Goal: Task Accomplishment & Management: Manage account settings

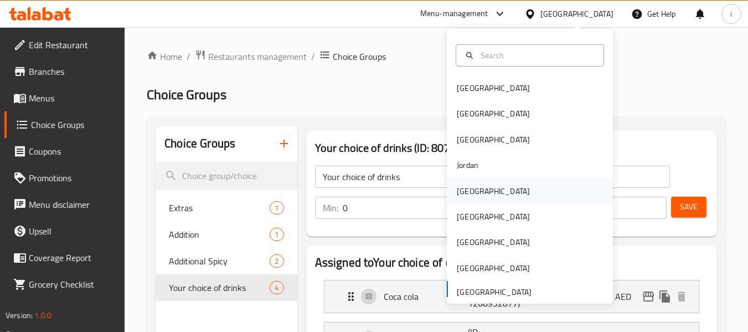
click at [461, 189] on div "[GEOGRAPHIC_DATA]" at bounding box center [493, 191] width 73 height 12
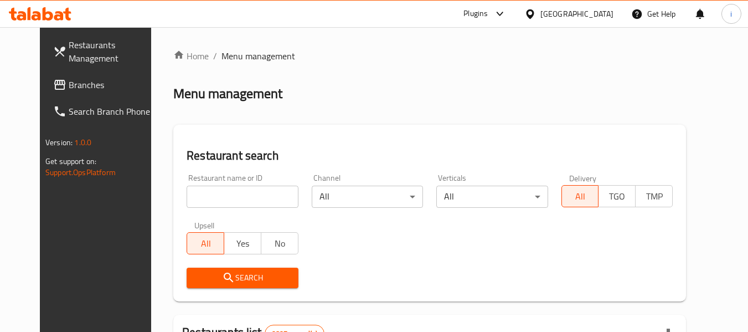
click at [69, 87] on span "Branches" at bounding box center [112, 84] width 87 height 13
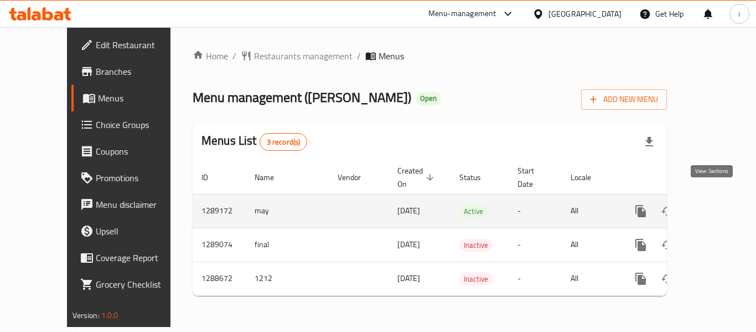
click at [714, 204] on icon "enhanced table" at bounding box center [720, 210] width 13 height 13
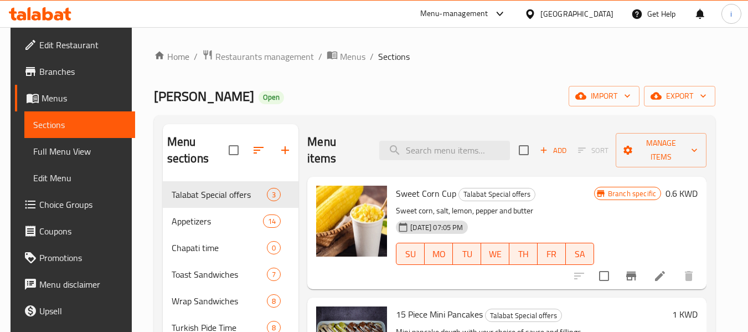
click at [64, 207] on span "Choice Groups" at bounding box center [82, 204] width 87 height 13
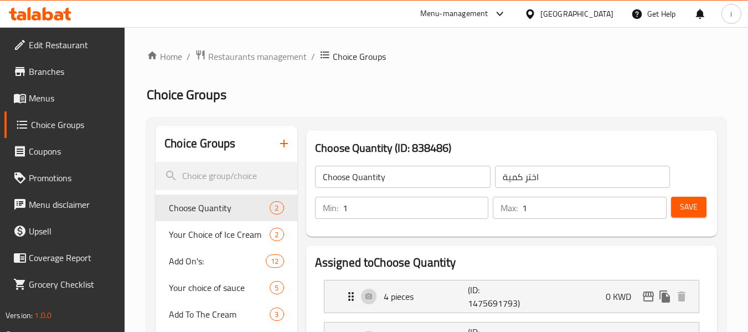
scroll to position [166, 0]
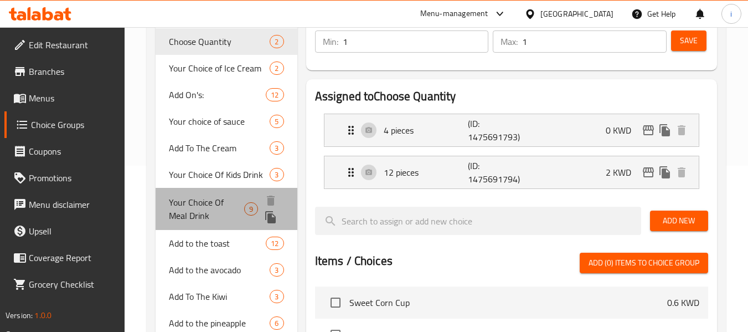
click at [223, 211] on span "Your Choice Of Meal Drink" at bounding box center [206, 208] width 75 height 27
type input "Your Choice Of Meal Drink"
type input "اختيارك من مشروب الوجبة"
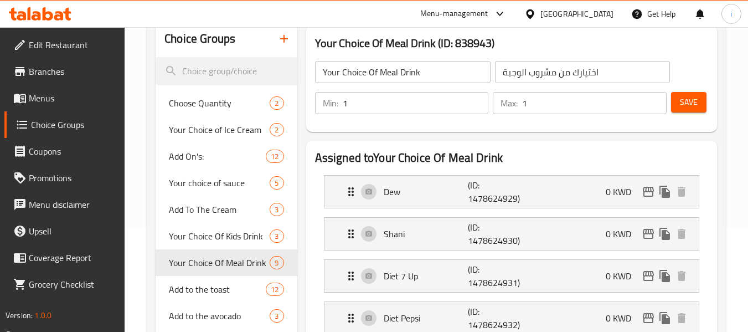
scroll to position [55, 0]
